Goal: Information Seeking & Learning: Learn about a topic

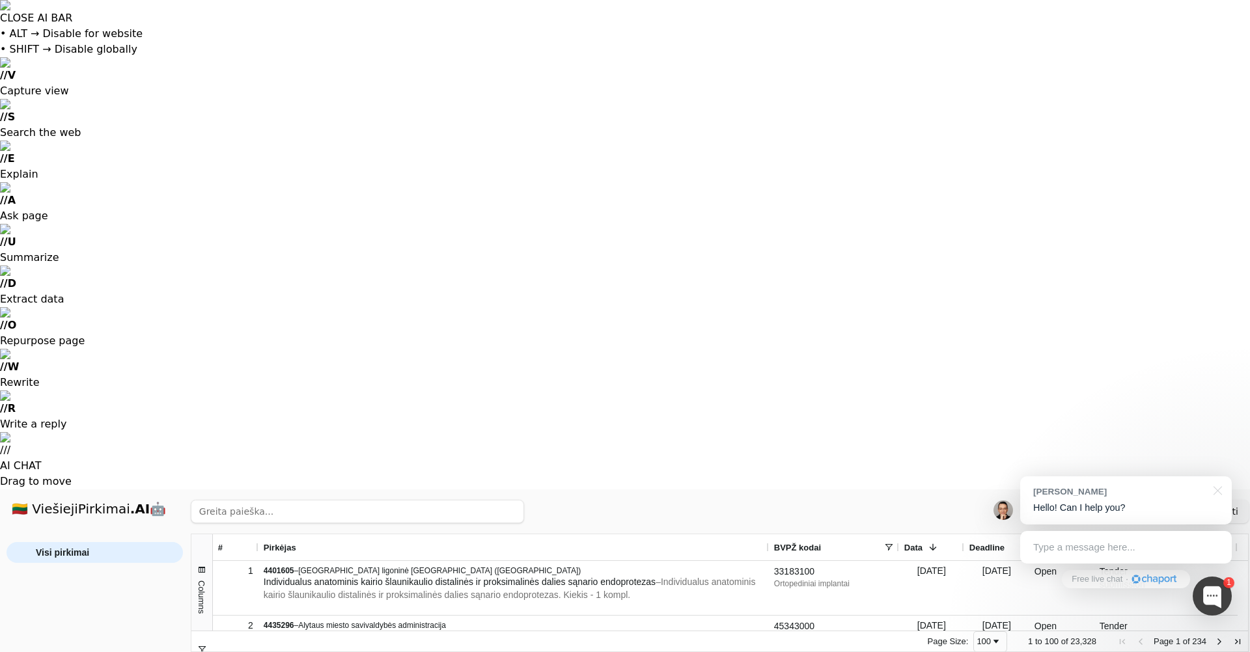
click at [75, 542] on div "Visi pirkimai" at bounding box center [95, 592] width 176 height 100
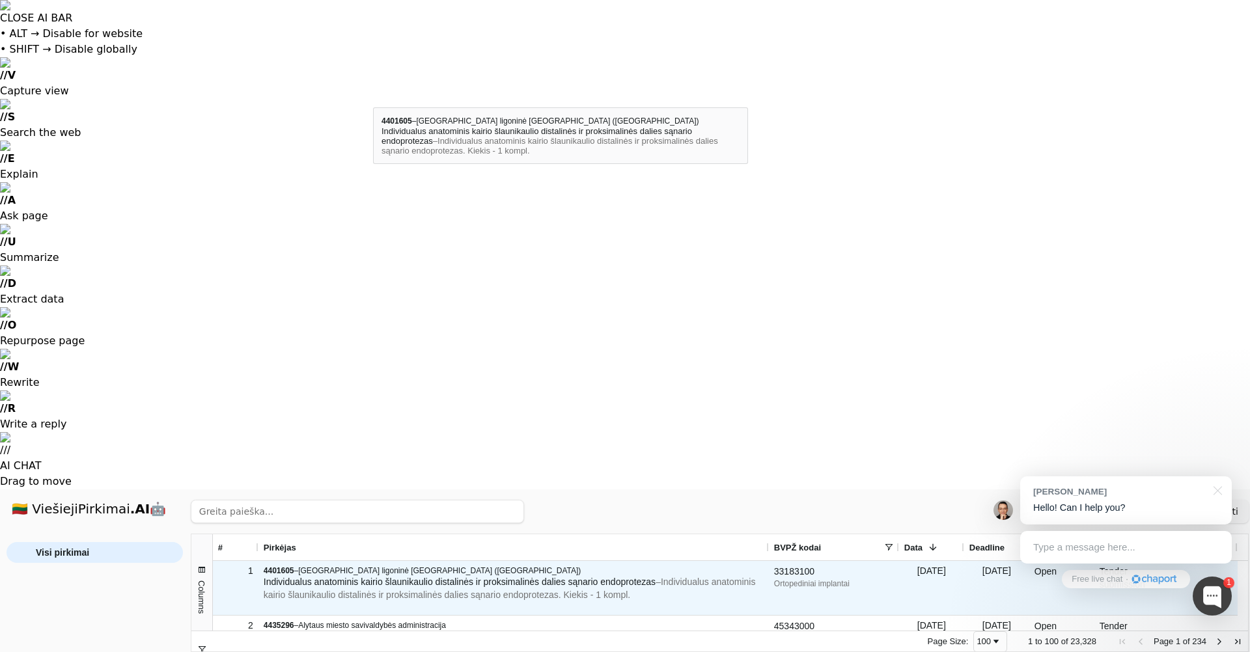
click at [373, 577] on span "Individualus anatominis kairio šlaunikaulio distalinės ir proksimalinės dalies …" at bounding box center [460, 582] width 392 height 10
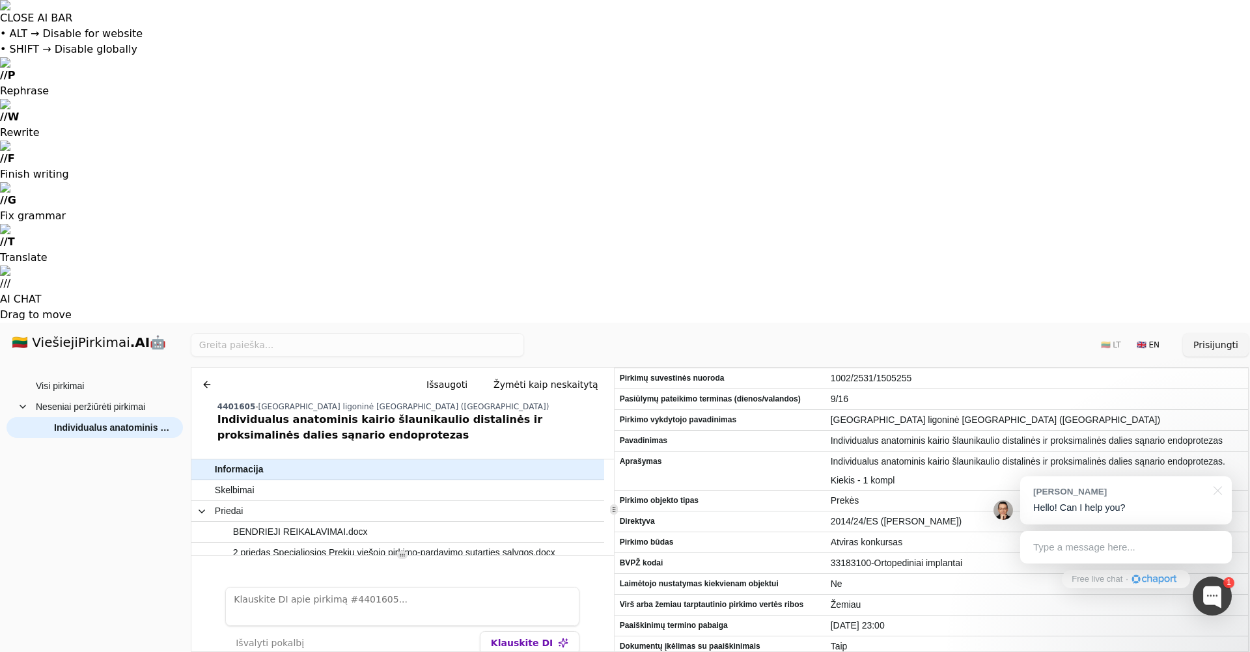
click at [538, 373] on button "Žymėti kaip neskaitytą" at bounding box center [546, 384] width 126 height 23
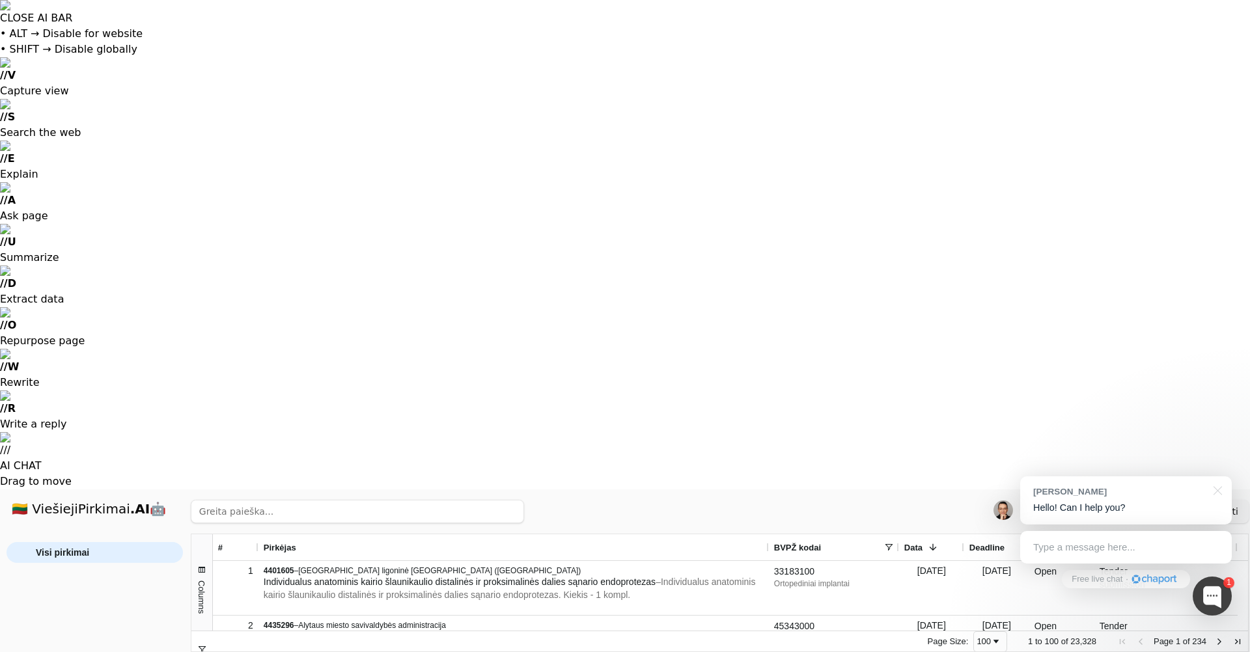
click at [87, 489] on h1 "🇱🇹 ViešiejiPirkimai .AI 🤖" at bounding box center [94, 510] width 187 height 42
click at [1234, 500] on button "Prisijungti" at bounding box center [1216, 511] width 66 height 23
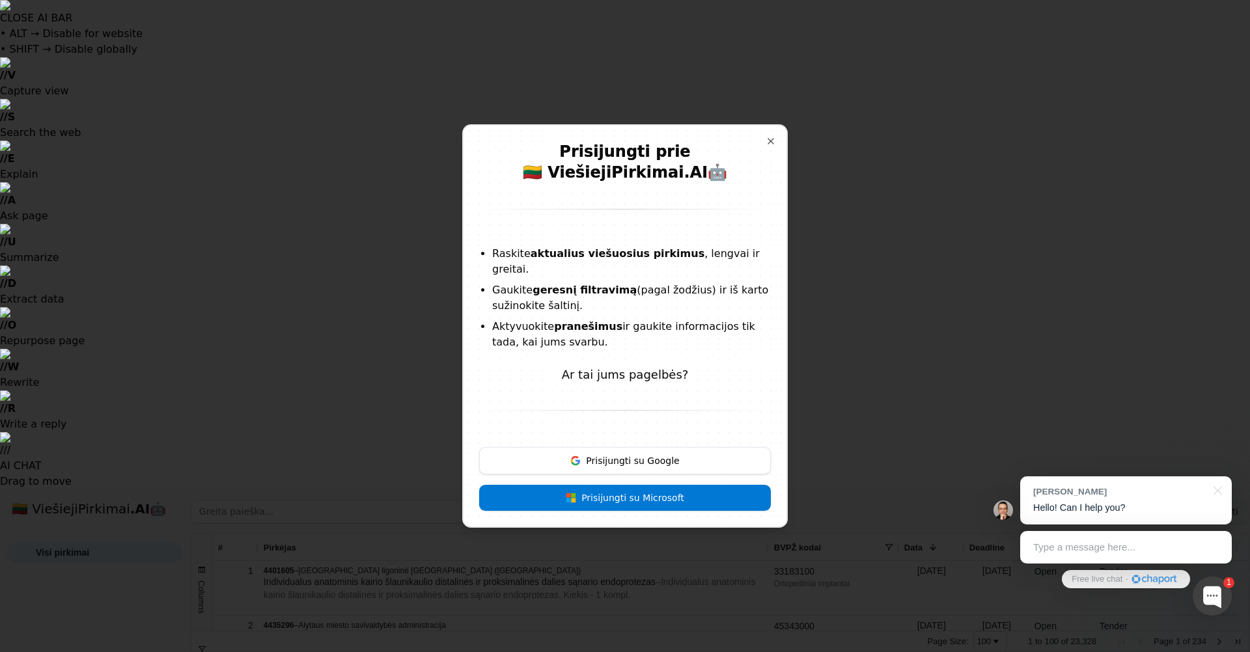
click at [648, 464] on button "Prisijungti su Google" at bounding box center [625, 460] width 292 height 27
